Goal: Information Seeking & Learning: Learn about a topic

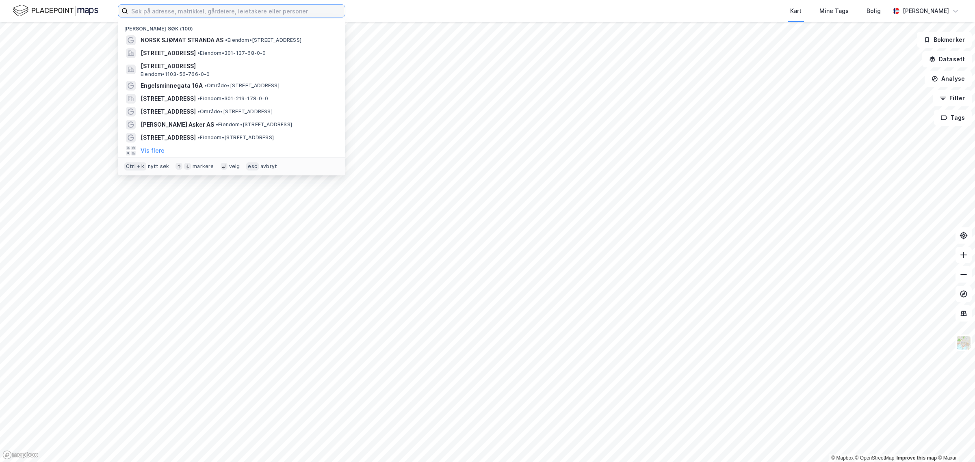
click at [169, 13] on input at bounding box center [236, 11] width 217 height 12
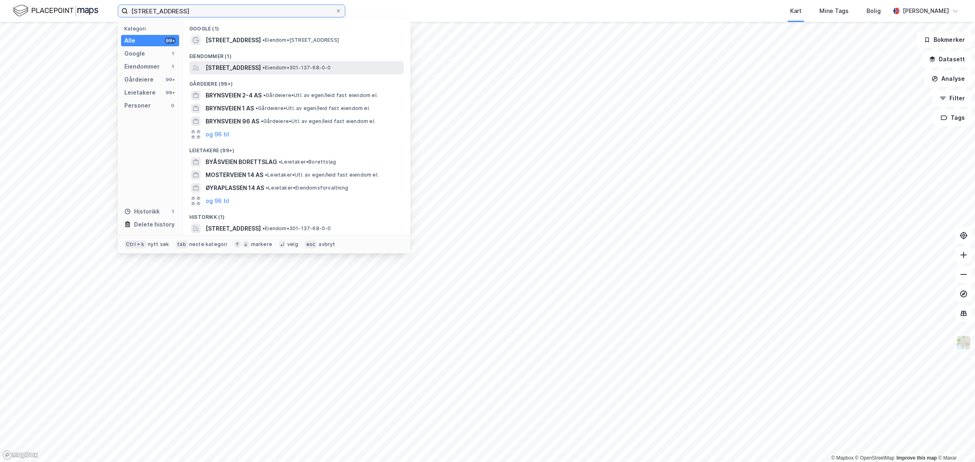
type input "[STREET_ADDRESS]"
click at [236, 71] on span "Brynsveien 14, 0667, OSLO, OSLO" at bounding box center [233, 68] width 55 height 10
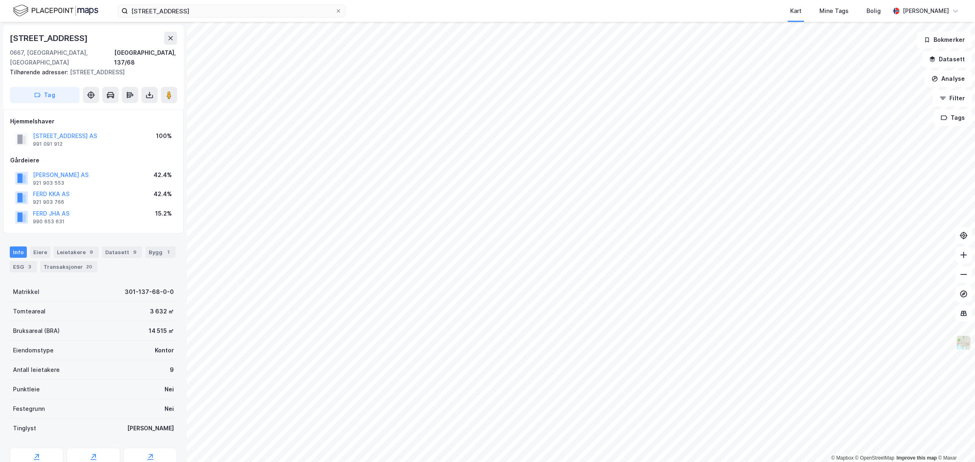
click at [964, 347] on img at bounding box center [963, 342] width 15 height 15
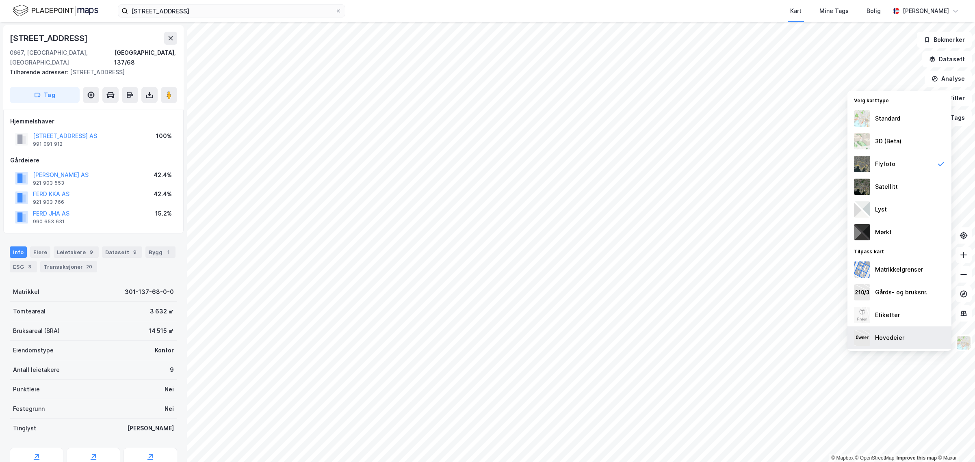
click at [893, 337] on div "Hovedeier" at bounding box center [889, 338] width 29 height 10
